Goal: Contribute content: Add original content to the website for others to see

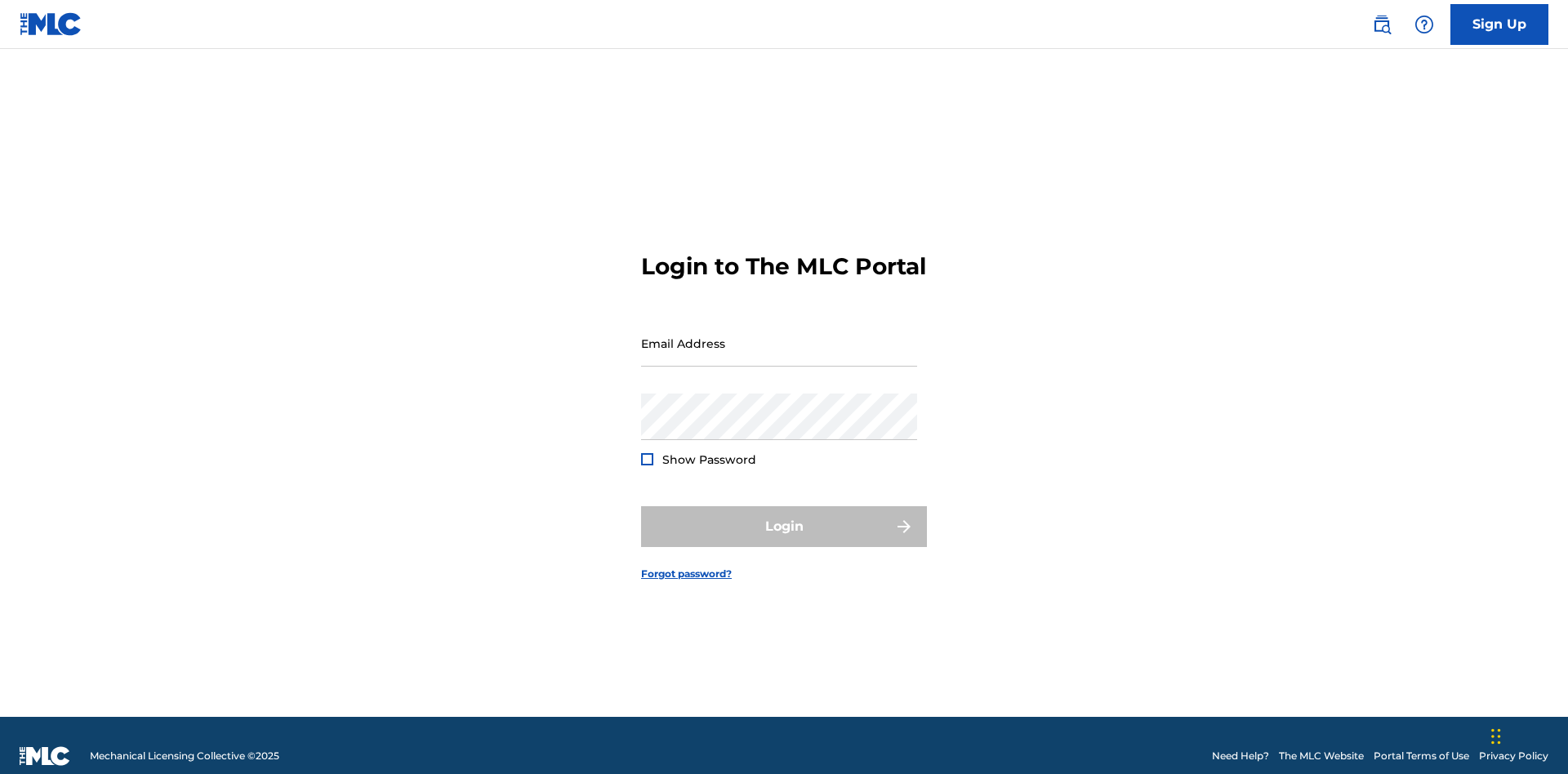
scroll to position [21, 0]
click at [779, 335] on input "Email Address" at bounding box center [779, 343] width 276 height 46
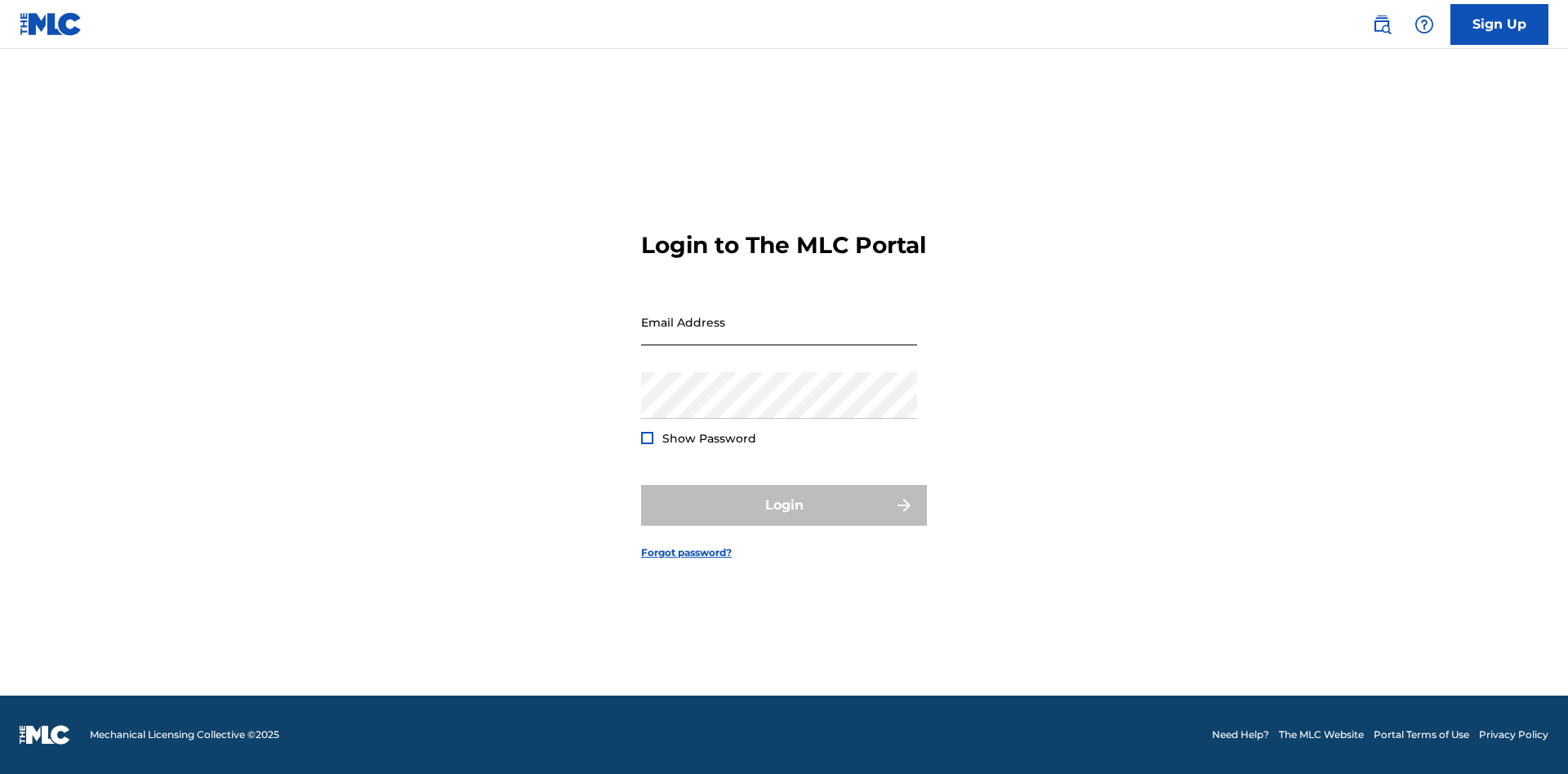
scroll to position [21, 0]
type input "[EMAIL_ADDRESS][DOMAIN_NAME]"
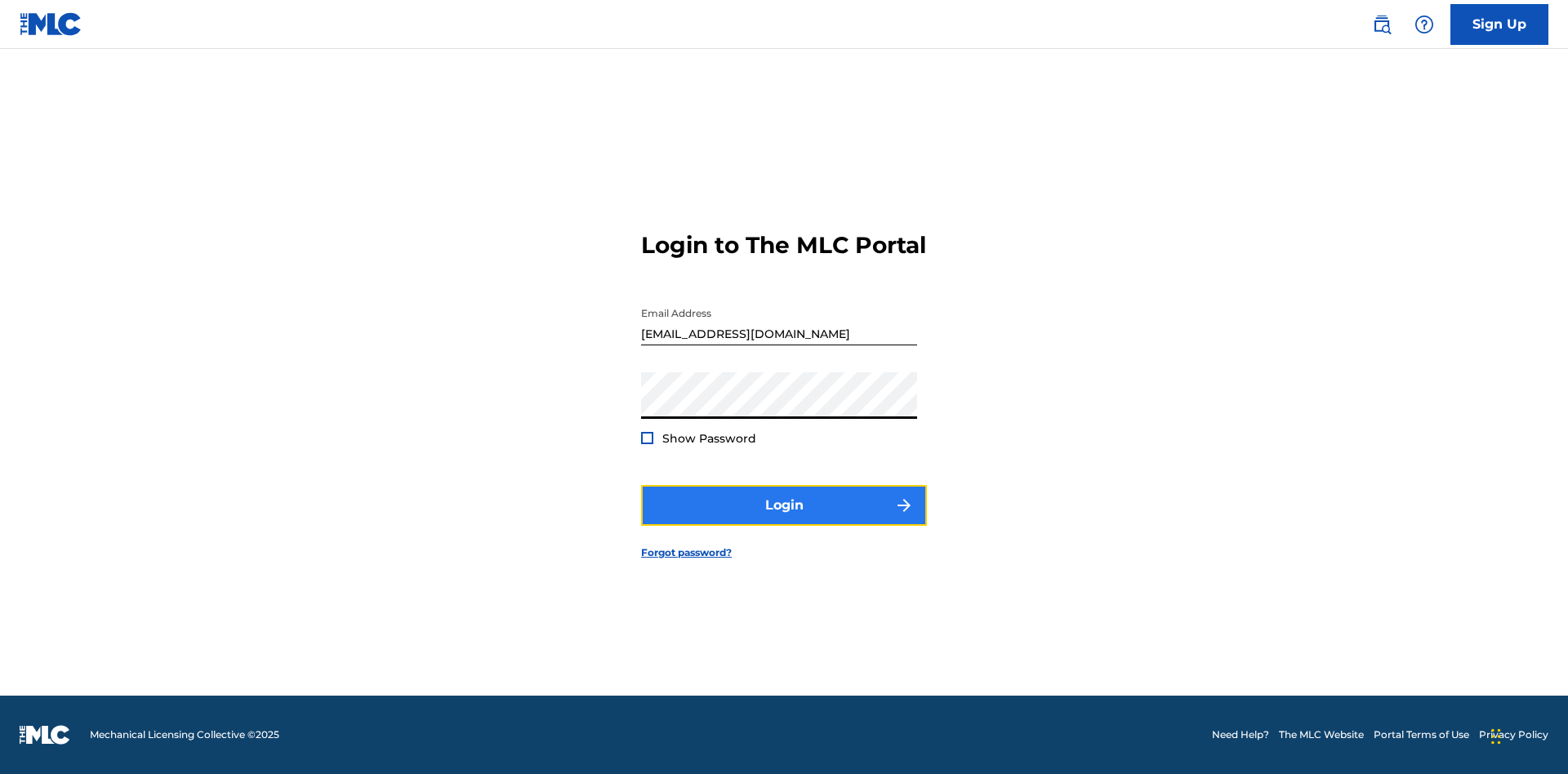
click at [784, 519] on button "Login" at bounding box center [784, 506] width 286 height 41
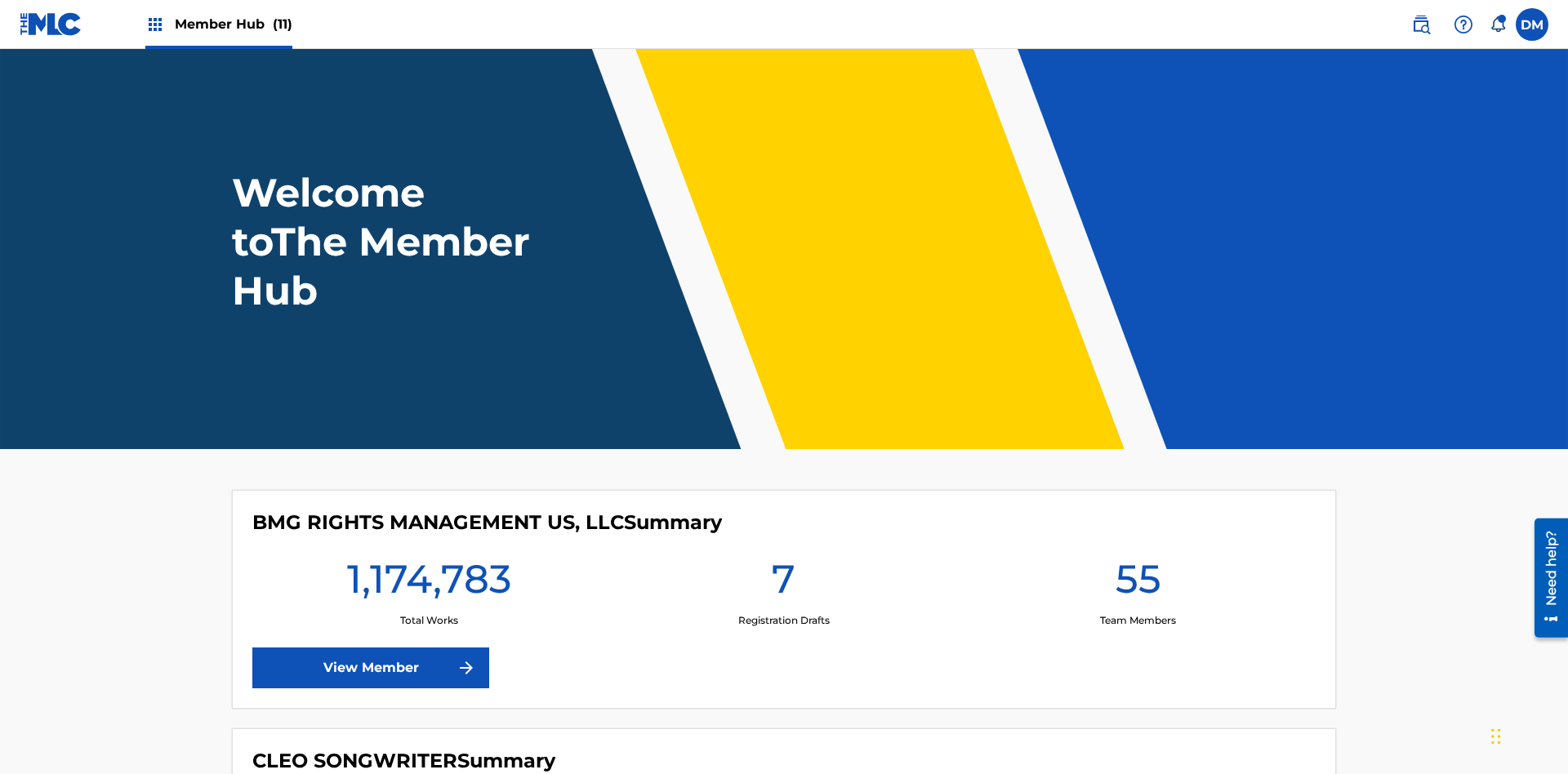
click at [232, 24] on span "Member Hub (11)" at bounding box center [233, 24] width 118 height 19
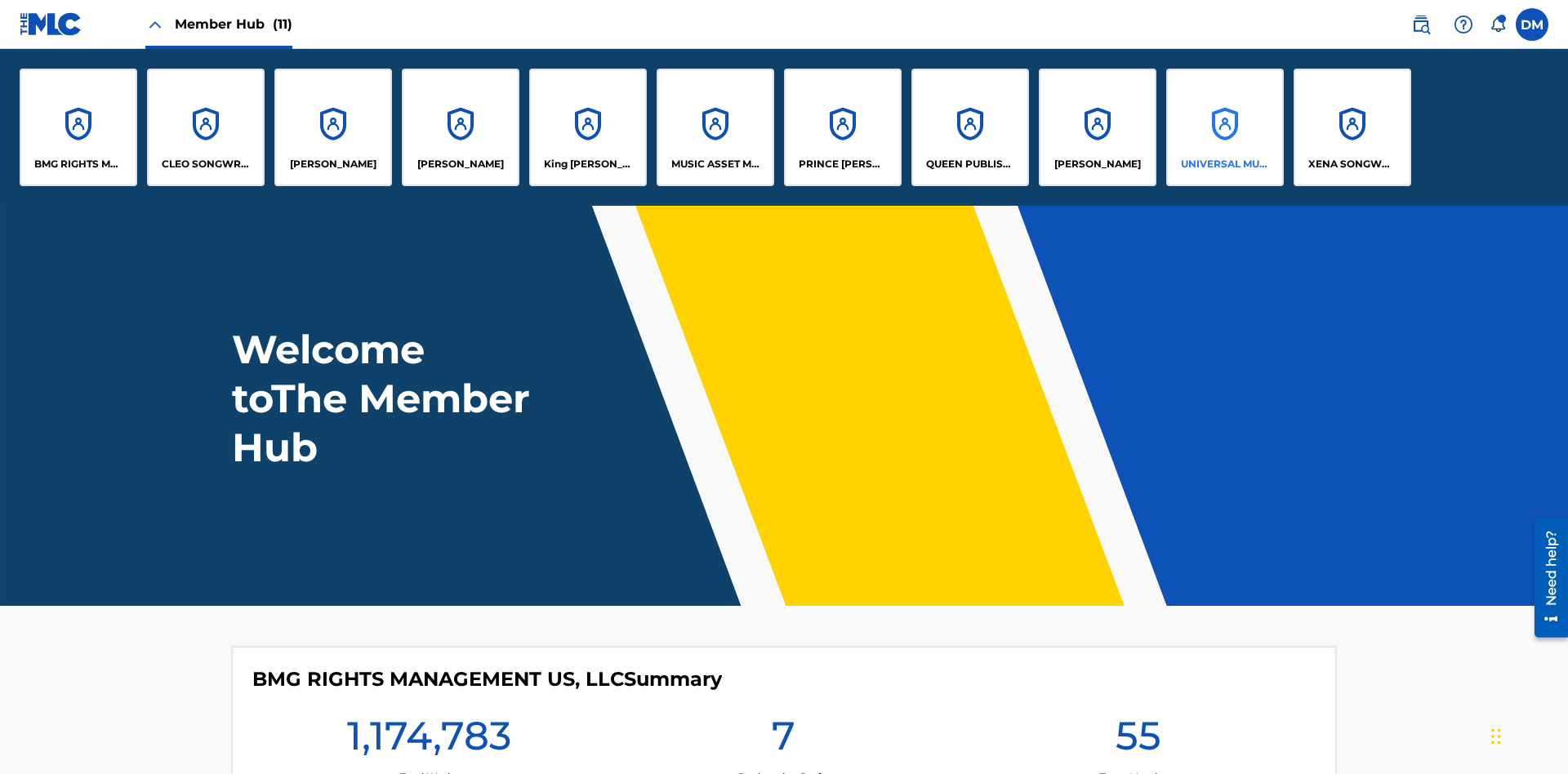
click at [1224, 164] on p "UNIVERSAL MUSIC PUB GROUP" at bounding box center [1225, 164] width 89 height 15
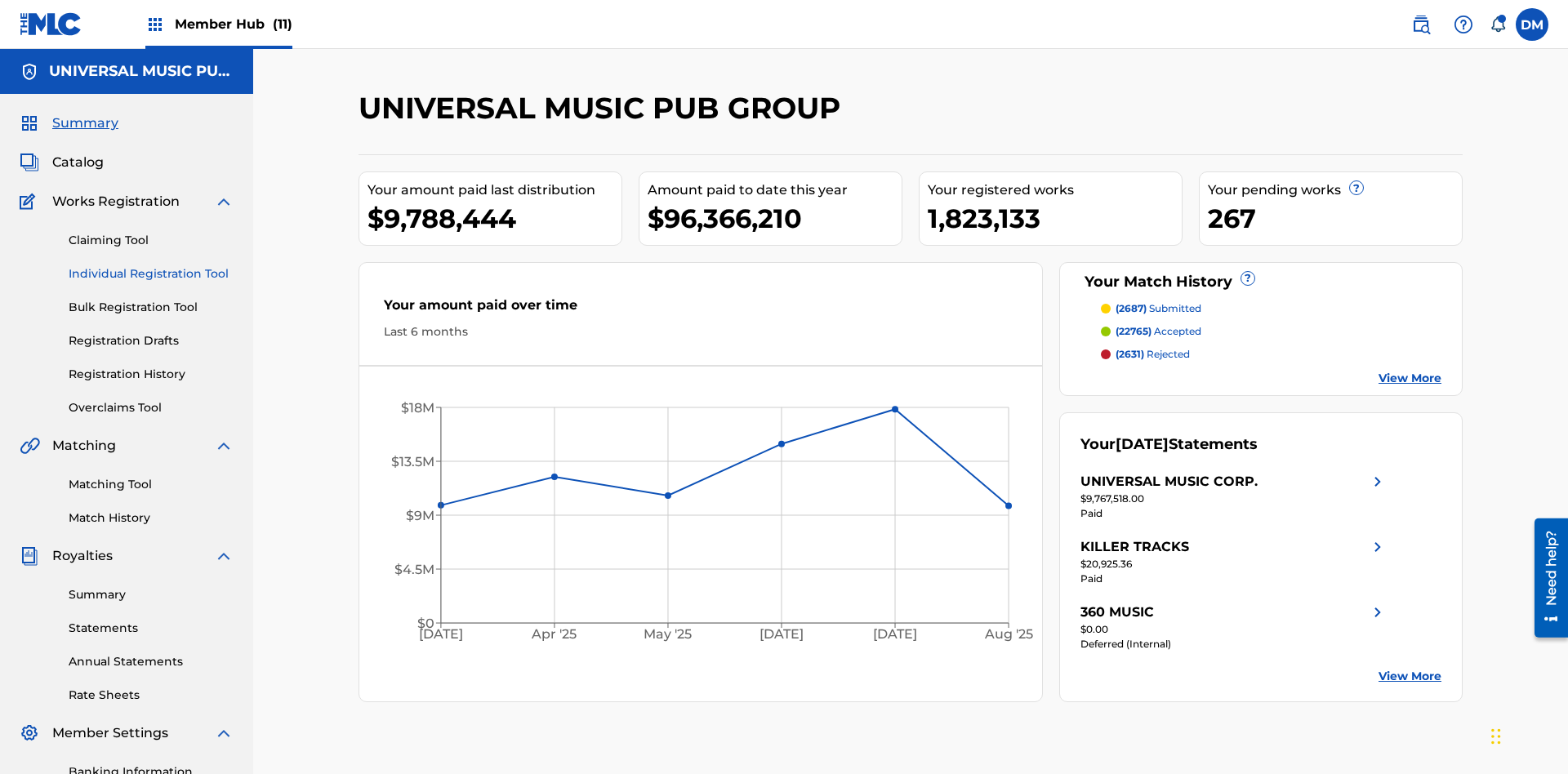
click at [151, 265] on link "Individual Registration Tool" at bounding box center [151, 274] width 165 height 17
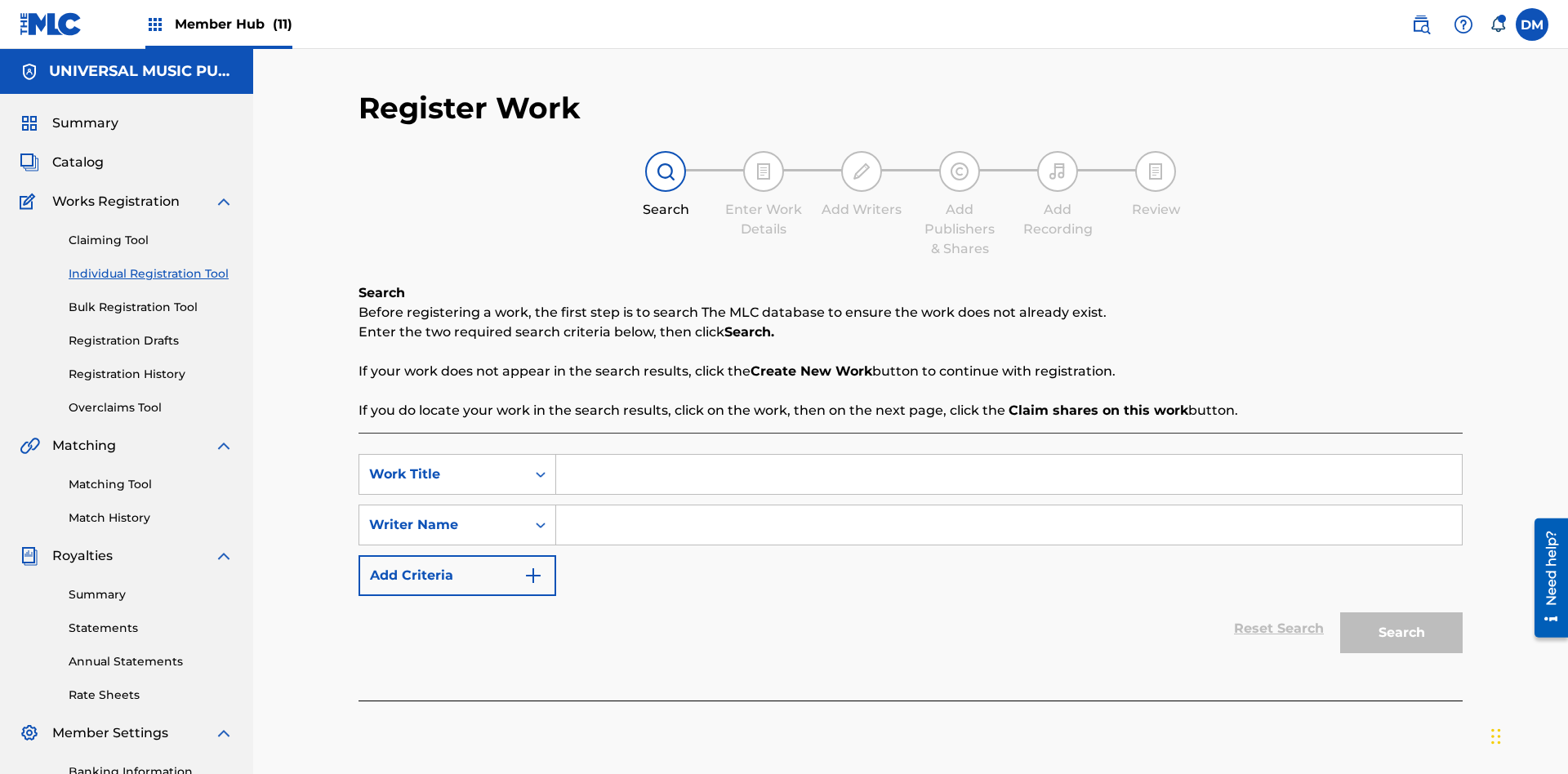
scroll to position [238, 0]
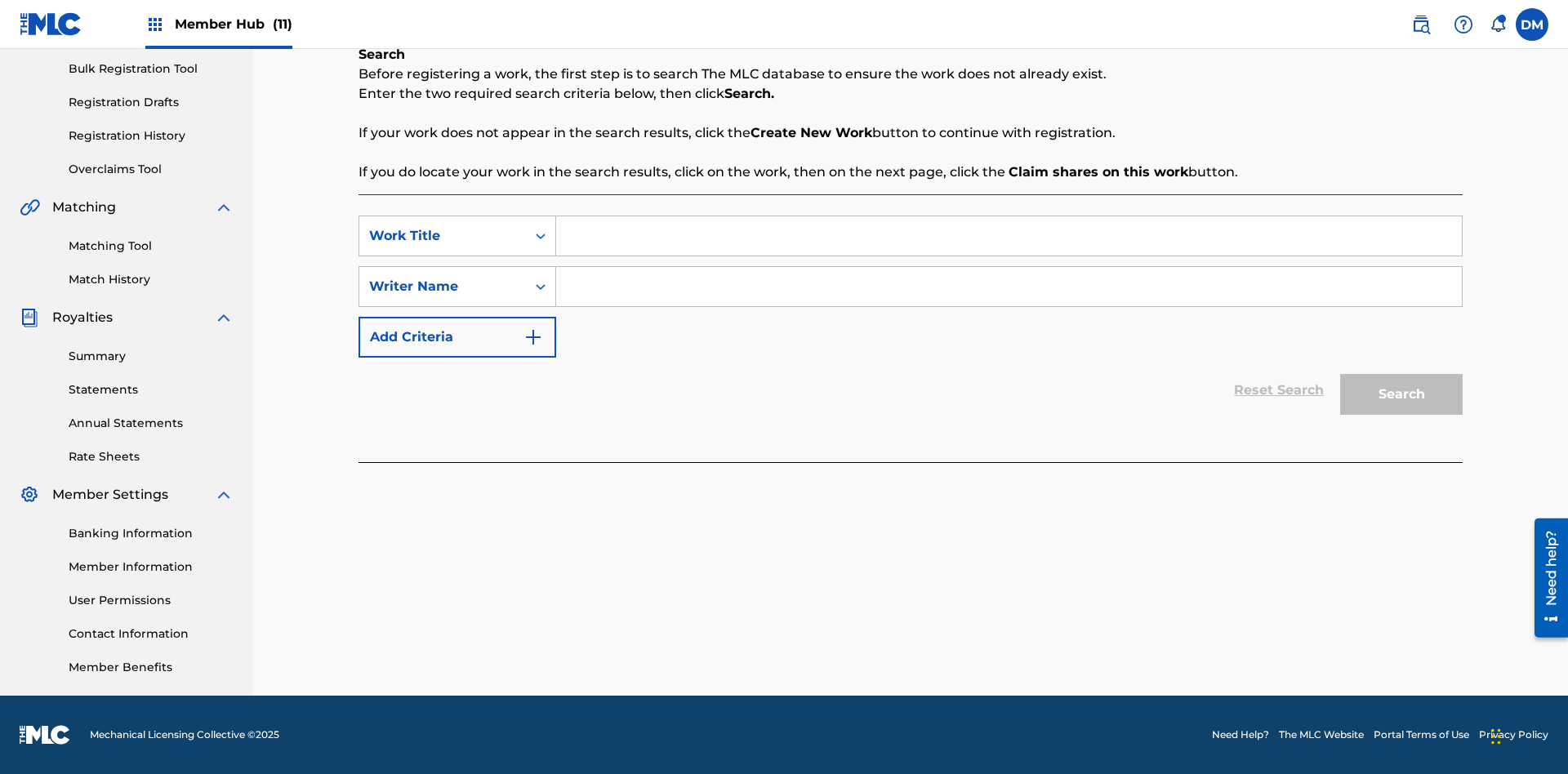
click at [1009, 236] on input "Search Form" at bounding box center [1009, 237] width 906 height 40
type input "Save at Work Details Page Prior to Adding Work Details"
click at [1009, 287] on input "Search Form" at bounding box center [1009, 287] width 906 height 40
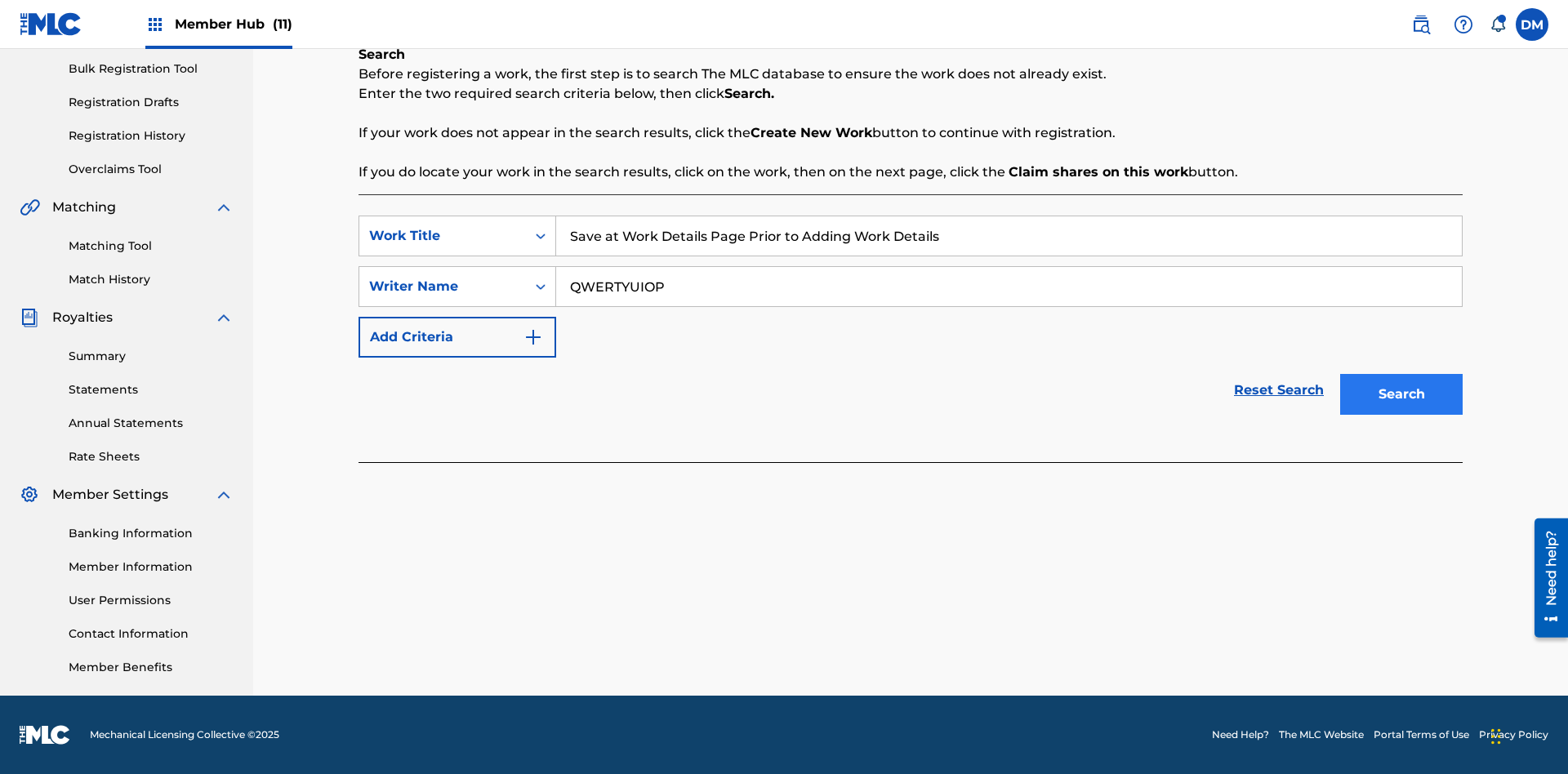
type input "QWERTYUIOP"
click at [1401, 395] on button "Search" at bounding box center [1401, 395] width 123 height 41
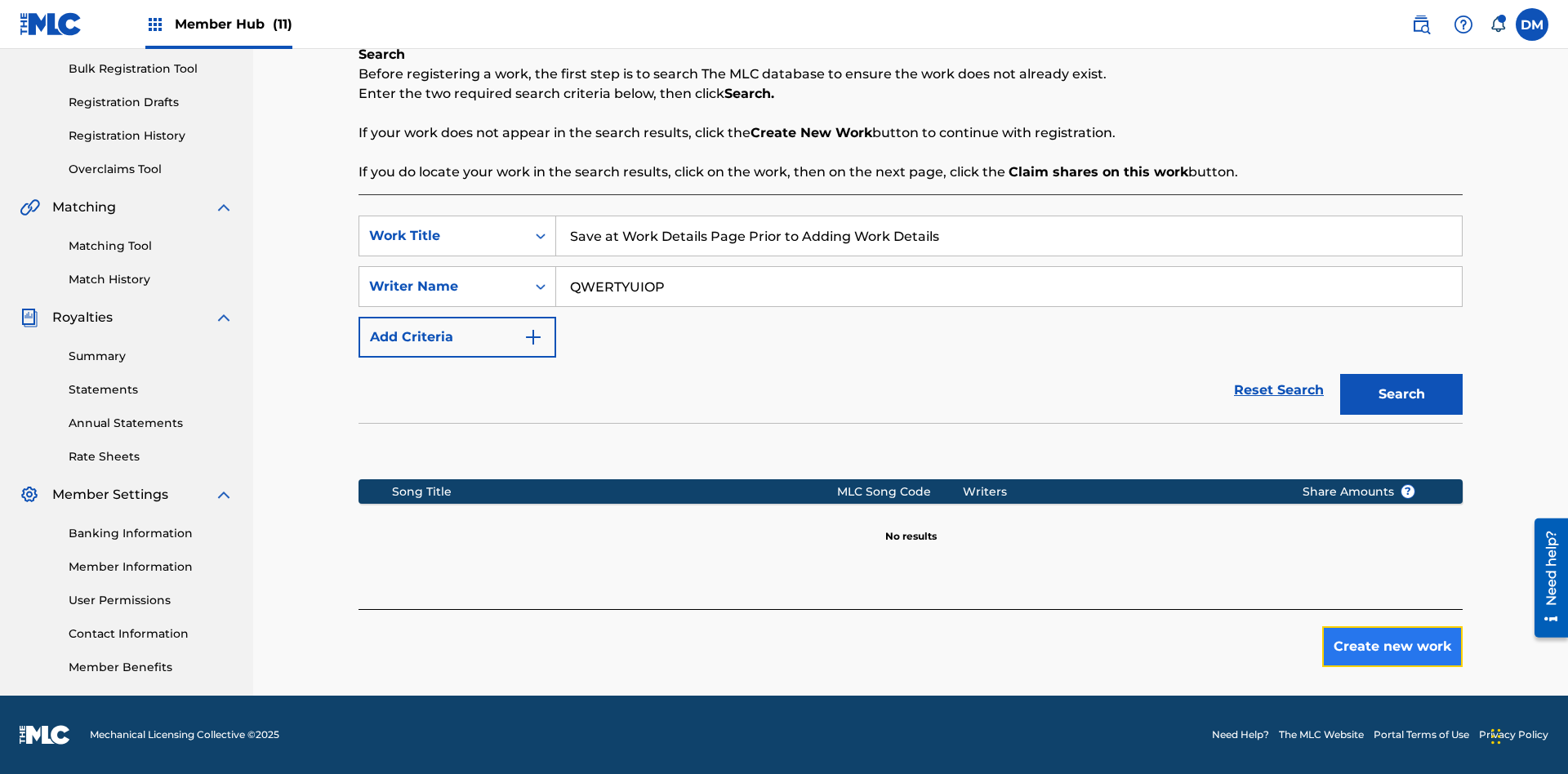
click at [1392, 647] on button "Create new work" at bounding box center [1392, 647] width 140 height 41
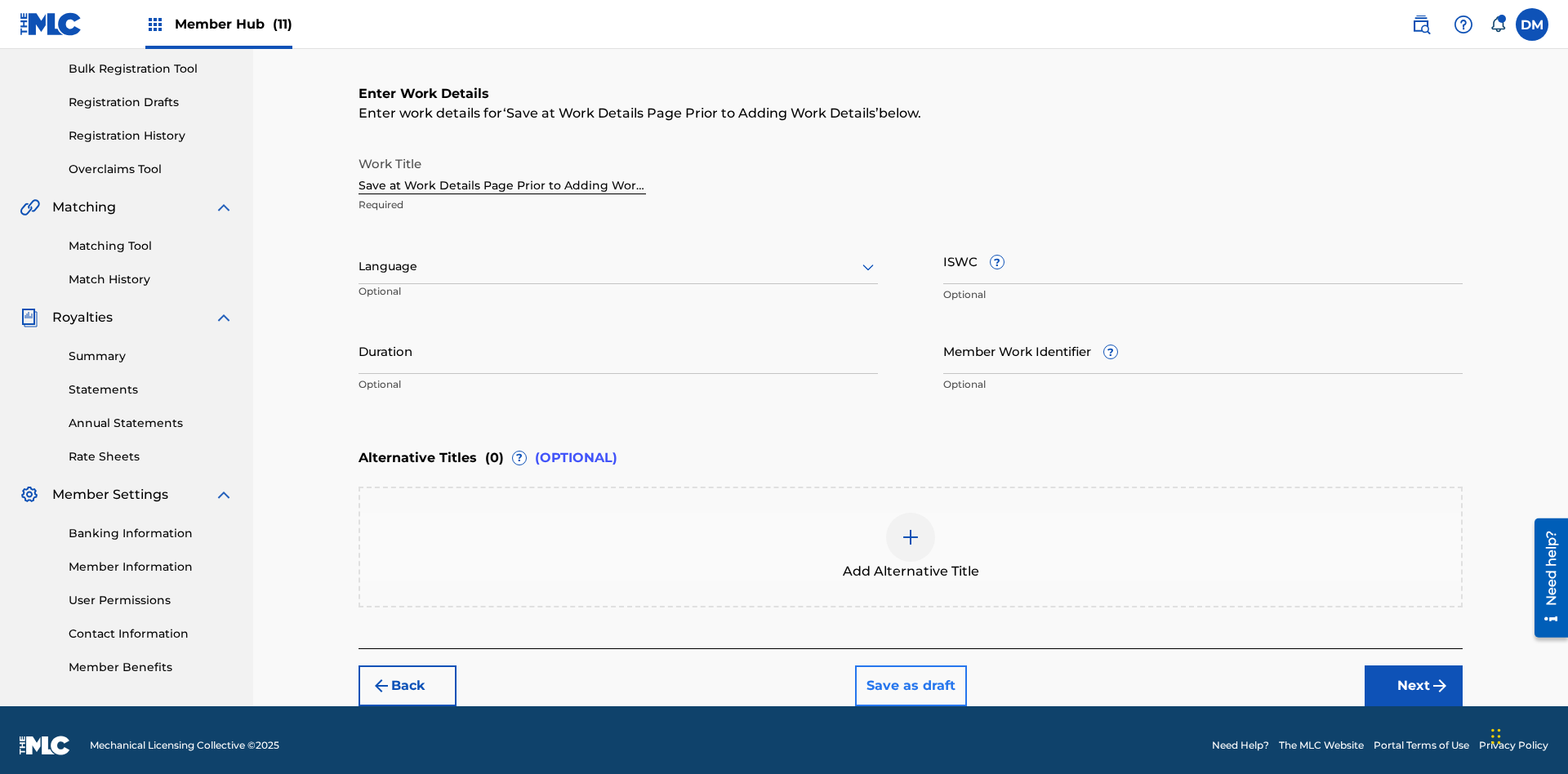
click at [910, 675] on button "Save as draft" at bounding box center [911, 687] width 112 height 41
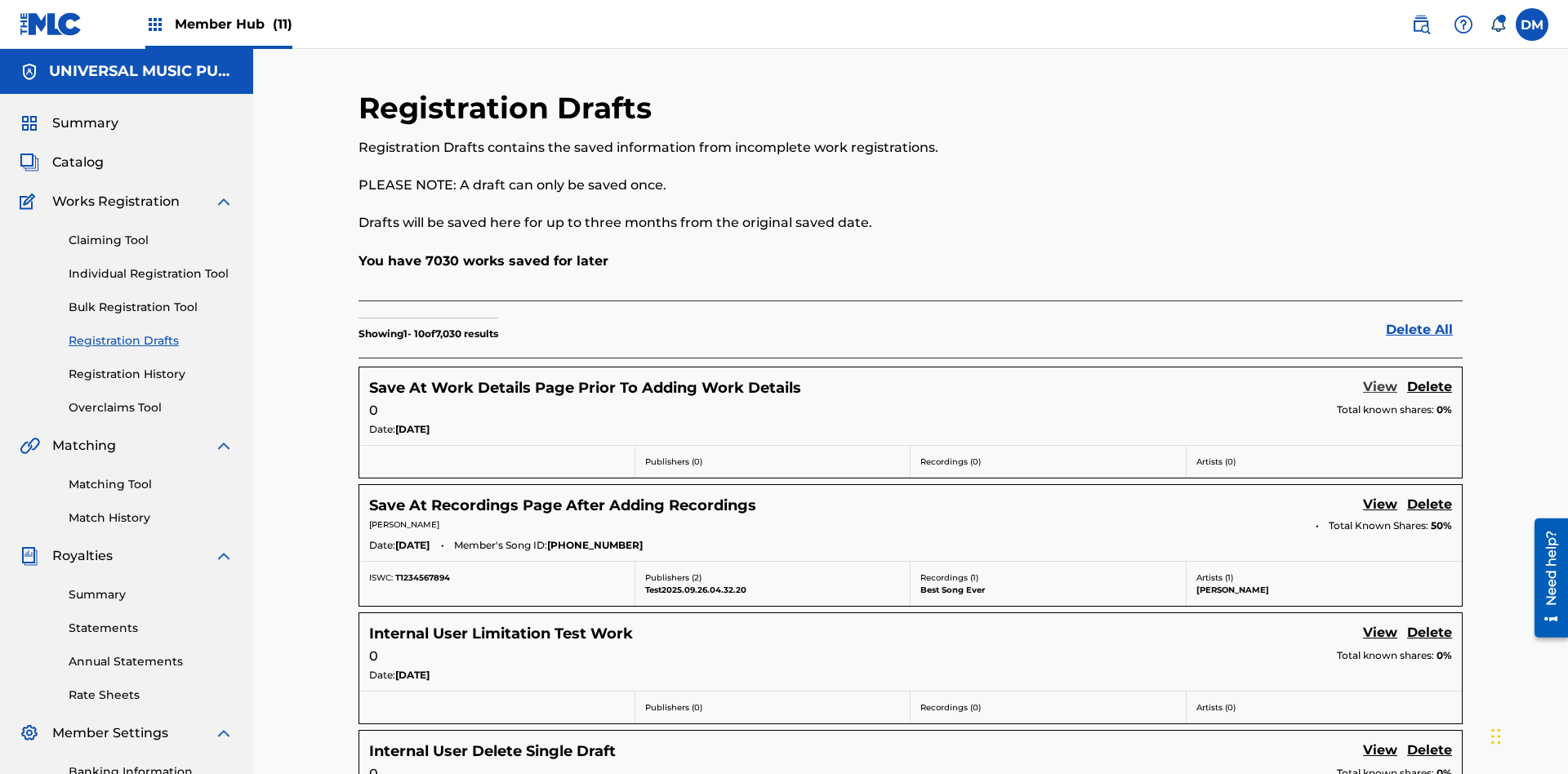
click at [1380, 378] on link "View" at bounding box center [1380, 388] width 35 height 22
